Goal: Information Seeking & Learning: Learn about a topic

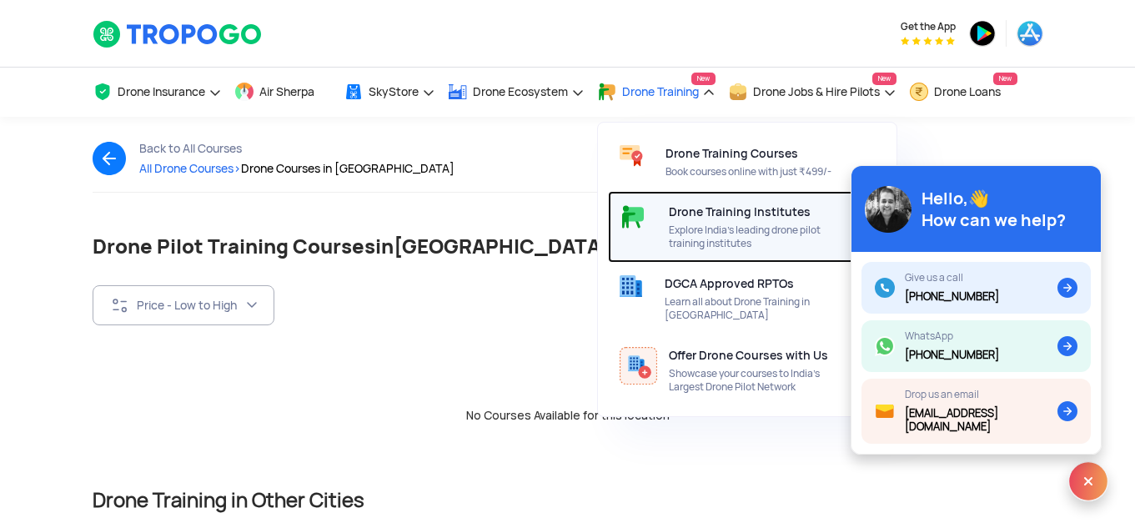
click at [715, 215] on span "Drone Training Institutes" at bounding box center [740, 211] width 142 height 13
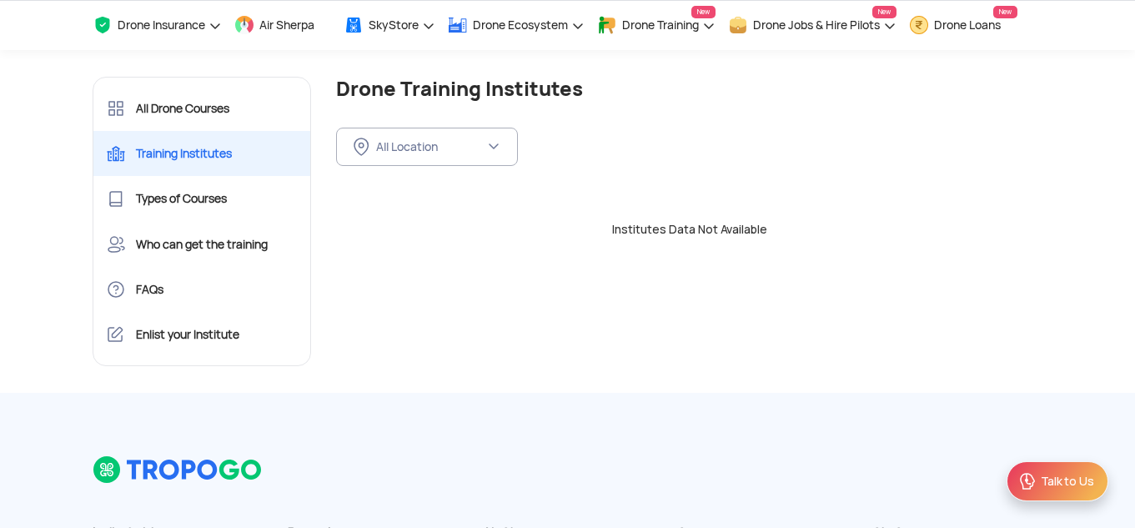
scroll to position [100, 0]
